Goal: Task Accomplishment & Management: Use online tool/utility

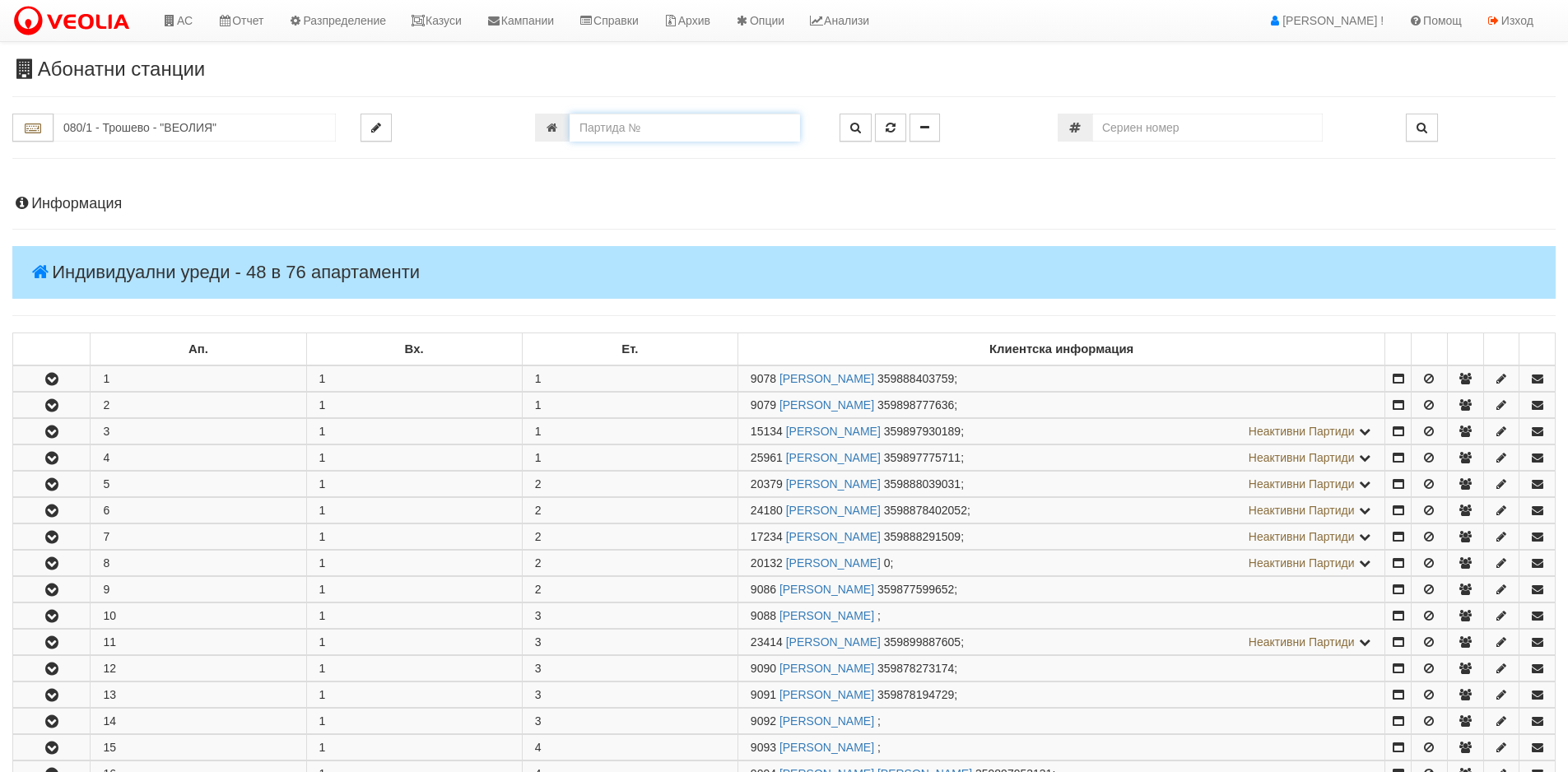
click at [671, 135] on input "number" at bounding box center [685, 128] width 231 height 28
type input "9081"
type input "080/1 - "[PERSON_NAME] [GEOGRAPHIC_DATA] " ЕАД"
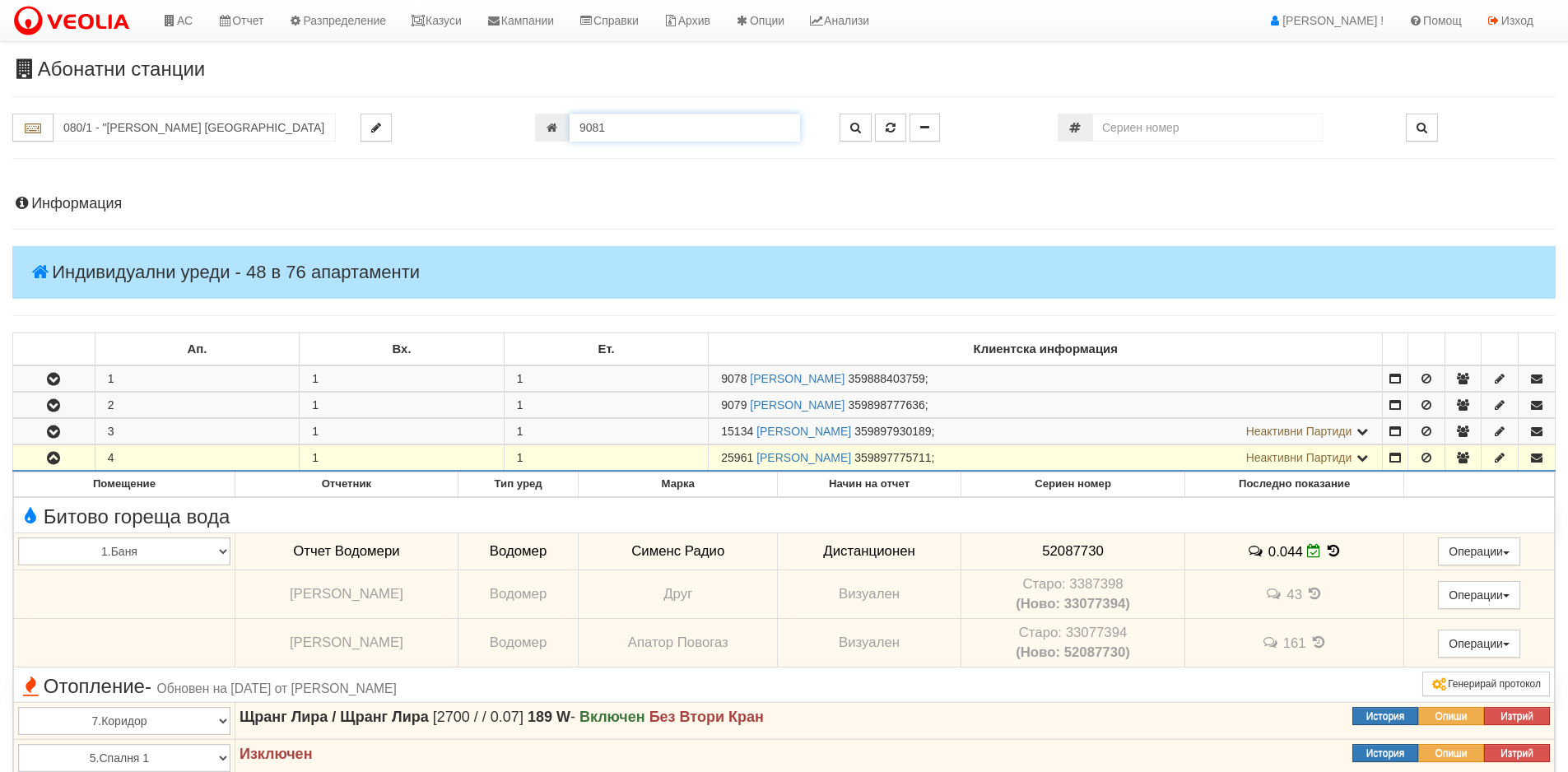
click at [646, 132] on input "9081" at bounding box center [685, 128] width 231 height 28
type input "9084"
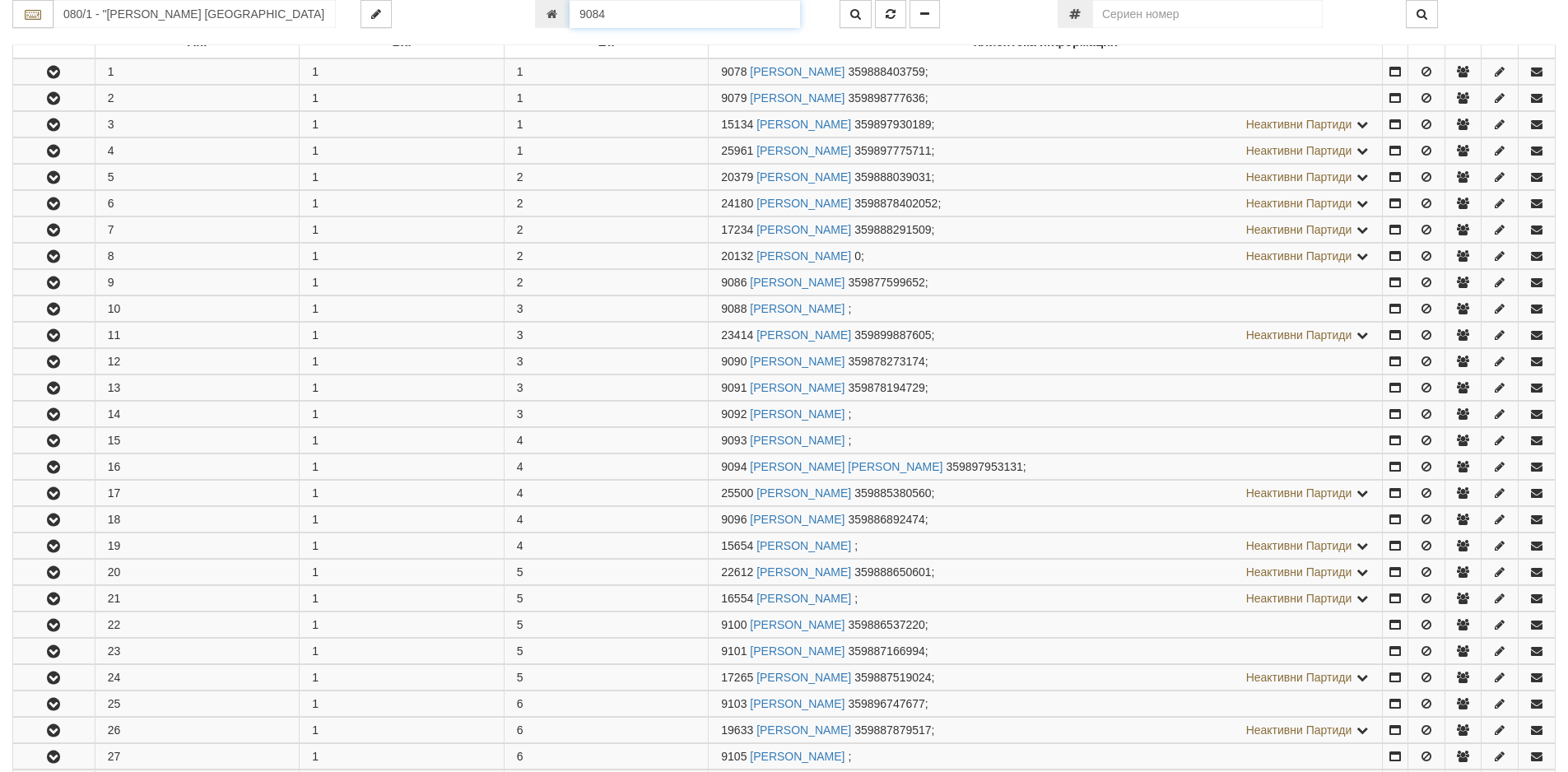
scroll to position [483, 0]
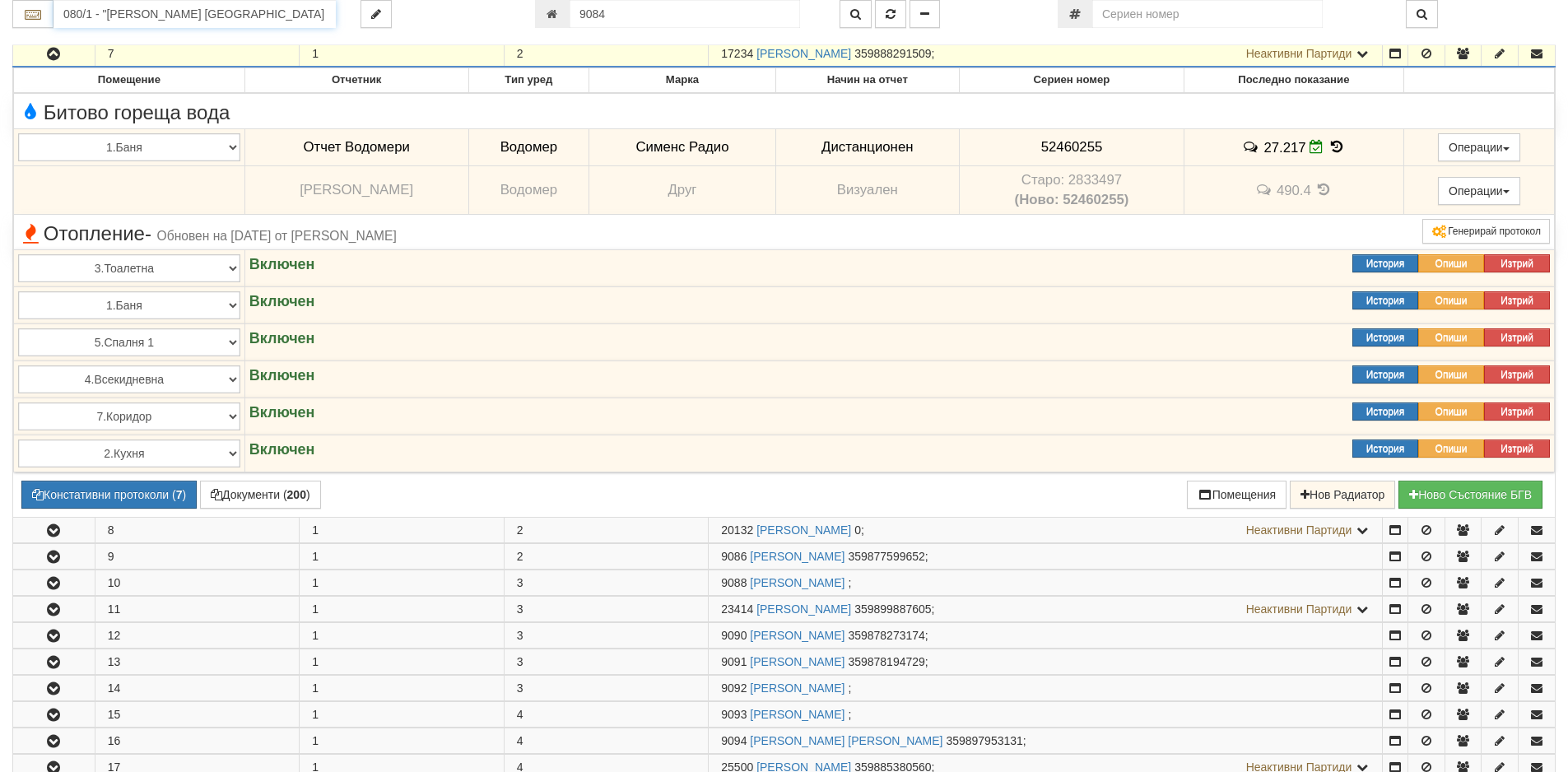
click at [241, 27] on input "080/1 - "[PERSON_NAME] [GEOGRAPHIC_DATA] " ЕАД" at bounding box center [194, 14] width 282 height 28
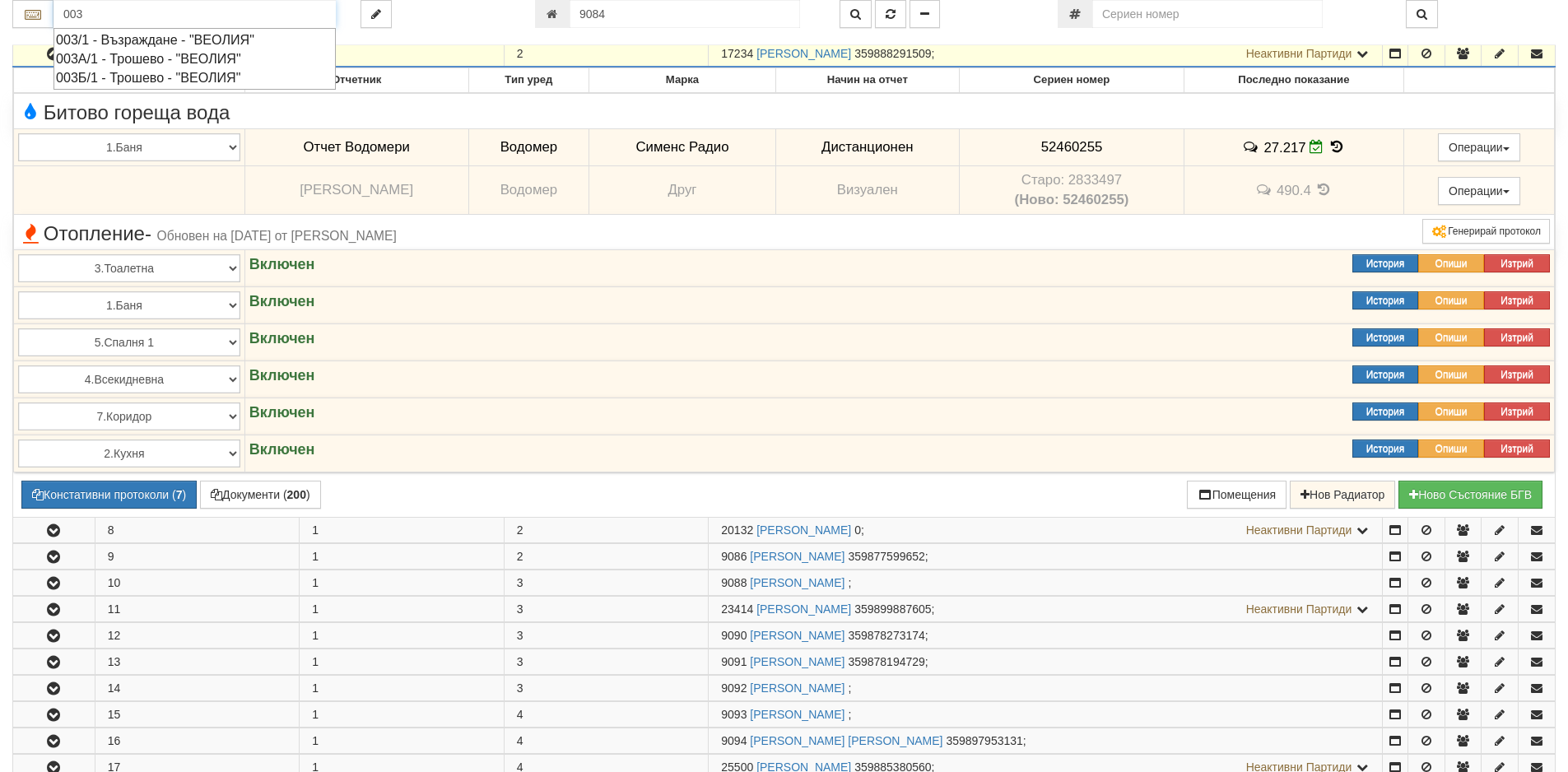
click at [229, 38] on div "003/1 - Възраждане - "ВЕОЛИЯ"" at bounding box center [195, 39] width 277 height 19
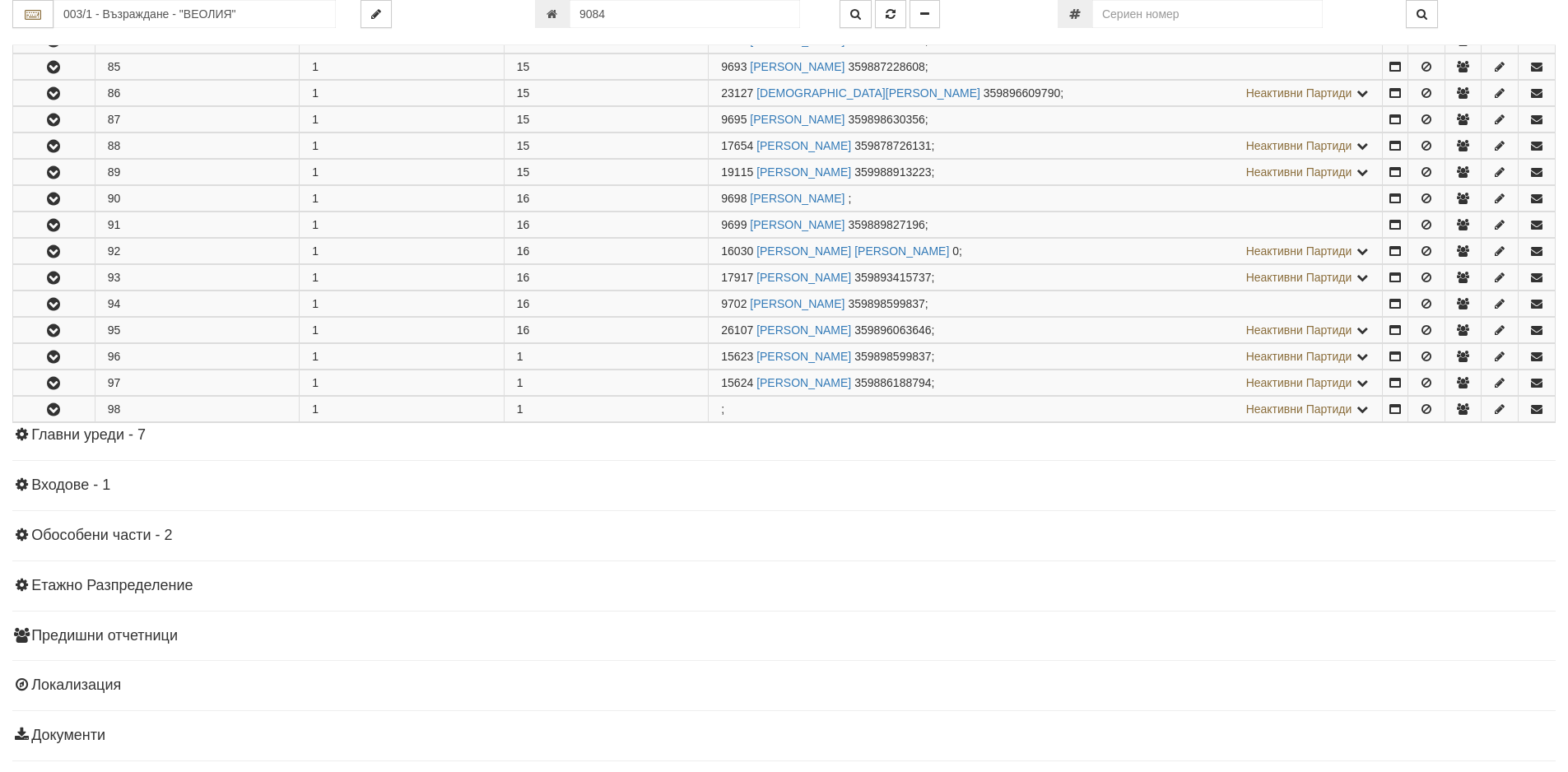
scroll to position [2575, 0]
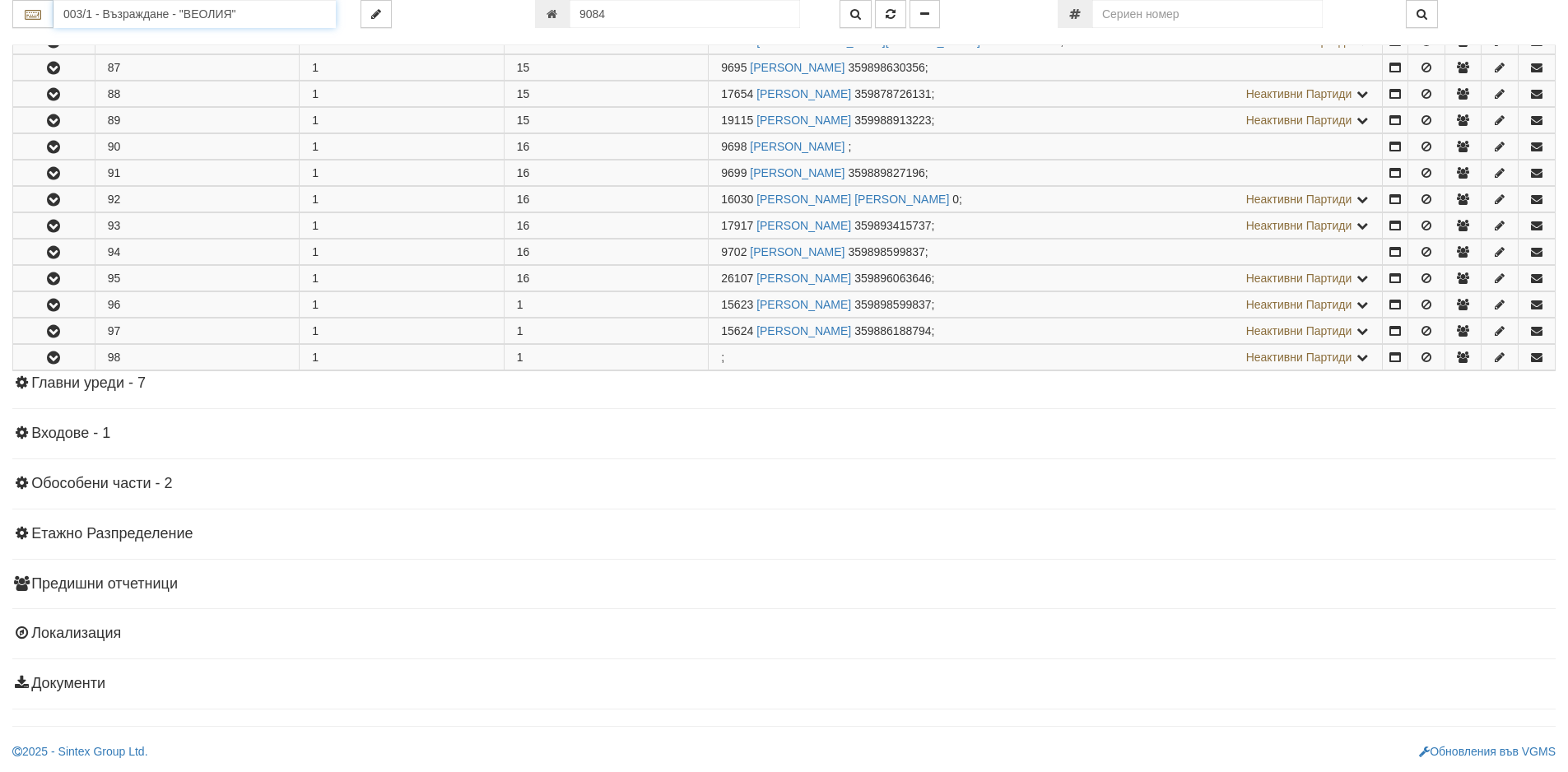
click at [125, 24] on input "003/1 - Възраждане - "ВЕОЛИЯ"" at bounding box center [194, 14] width 282 height 28
click at [130, 35] on div "080/1 - Трошево - "ВЕОЛИЯ"" at bounding box center [195, 39] width 277 height 19
type input "080/1 - Трошево - "ВЕОЛИЯ""
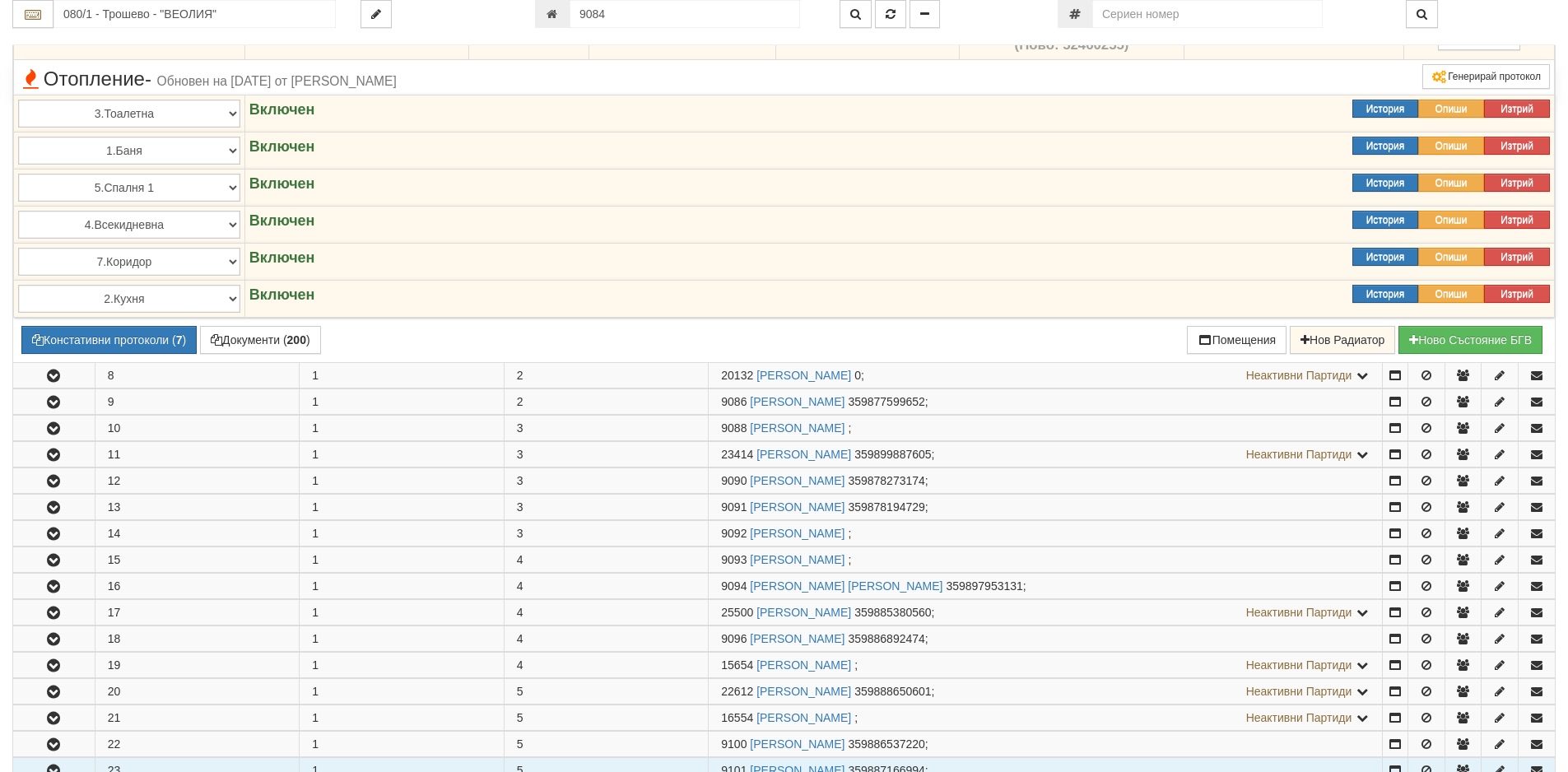
scroll to position [539, 0]
